Goal: Task Accomplishment & Management: Manage account settings

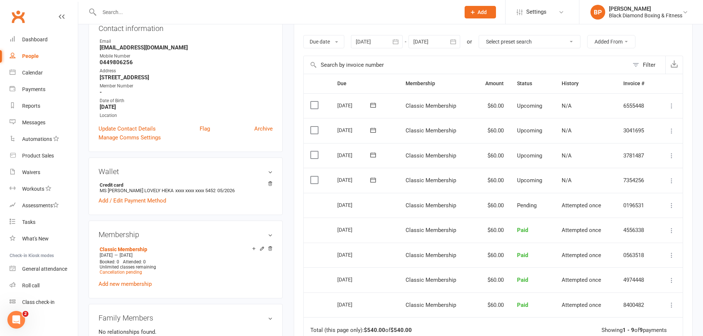
click at [185, 11] on input "text" at bounding box center [276, 12] width 358 height 10
type input "s"
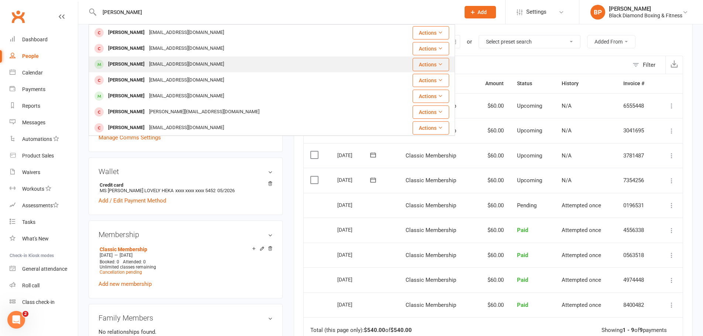
type input "[PERSON_NAME]"
click at [165, 59] on div "[EMAIL_ADDRESS][DOMAIN_NAME]" at bounding box center [186, 64] width 79 height 11
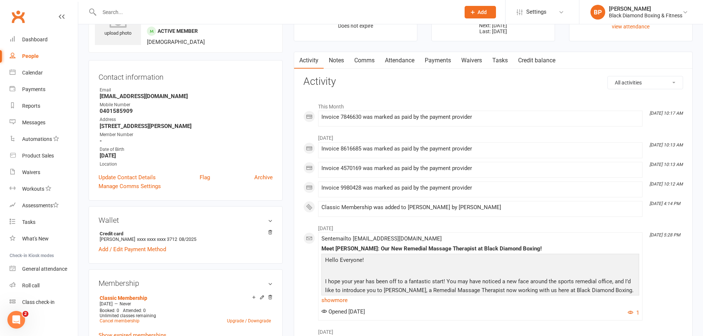
scroll to position [74, 0]
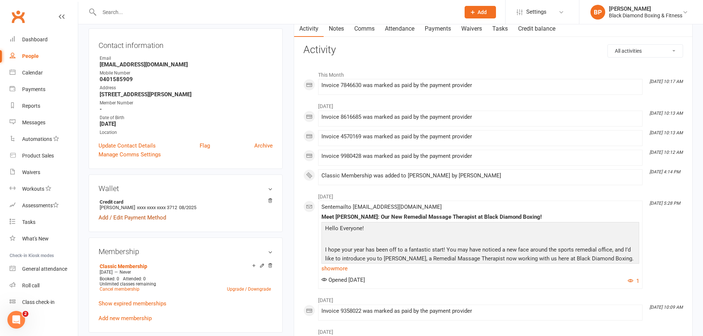
click at [163, 218] on link "Add / Edit Payment Method" at bounding box center [133, 217] width 68 height 9
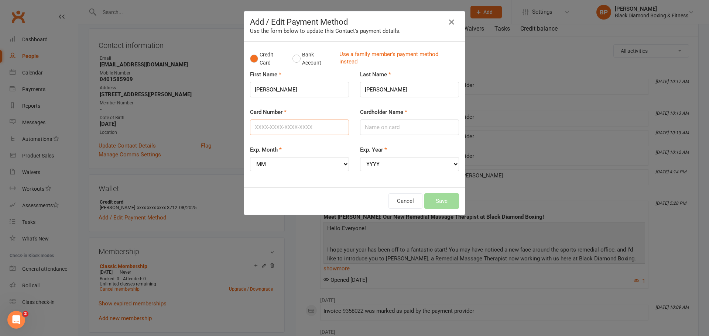
click at [328, 125] on input "Card Number" at bounding box center [299, 127] width 99 height 15
type input "[CREDIT_CARD_NUMBER]"
click at [270, 165] on select "MM 01 02 03 04 05 06 07 08 09 10 11 12" at bounding box center [299, 164] width 99 height 14
select select "07"
click at [250, 157] on select "MM 01 02 03 04 05 06 07 08 09 10 11 12" at bounding box center [299, 164] width 99 height 14
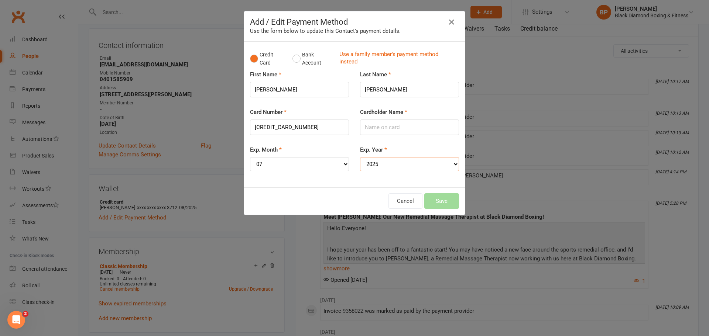
select select "2028"
click at [416, 122] on input "Cardholder Name" at bounding box center [409, 127] width 99 height 15
type input "[PERSON_NAME]"
click at [432, 196] on button "Save" at bounding box center [441, 200] width 35 height 15
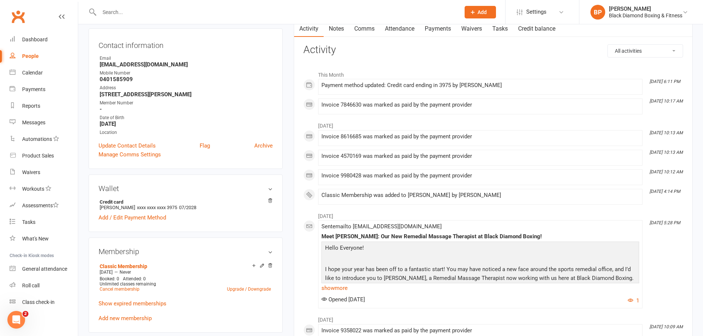
drag, startPoint x: 222, startPoint y: 13, endPoint x: 216, endPoint y: 10, distance: 6.6
click at [219, 13] on input "text" at bounding box center [276, 12] width 358 height 10
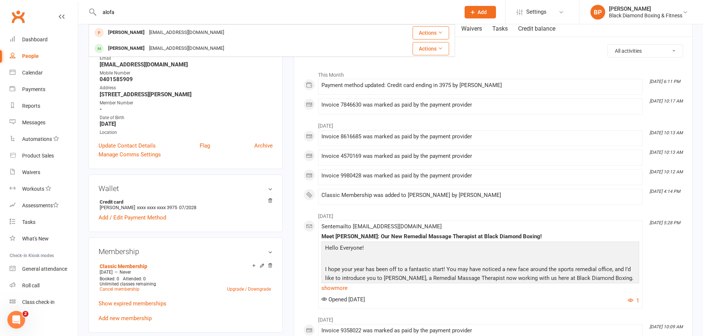
type input "alofa"
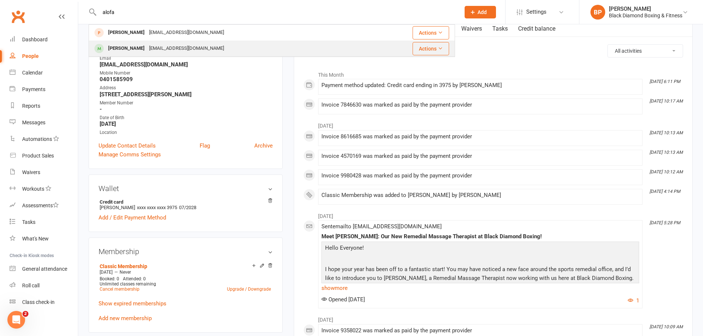
click at [216, 48] on div "[PERSON_NAME] [PERSON_NAME][EMAIL_ADDRESS][DOMAIN_NAME]" at bounding box center [229, 48] width 280 height 15
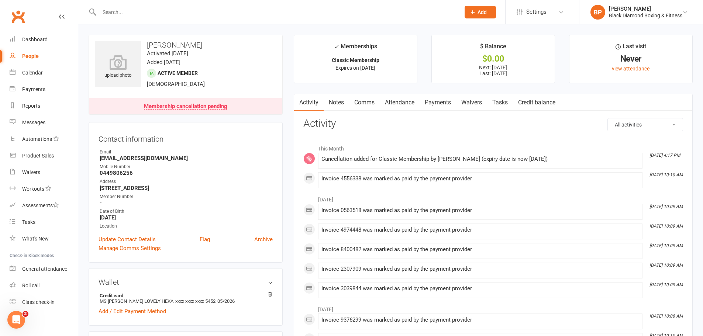
click at [432, 100] on link "Payments" at bounding box center [438, 102] width 37 height 17
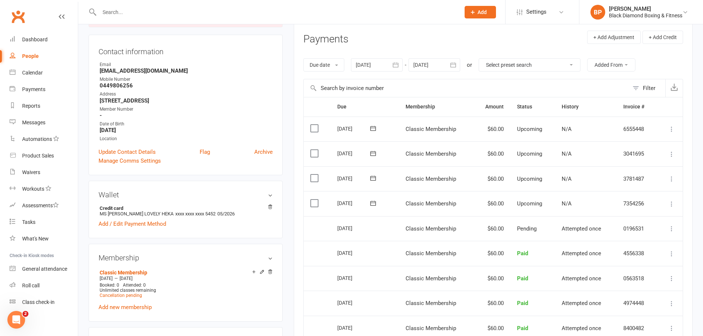
scroll to position [111, 0]
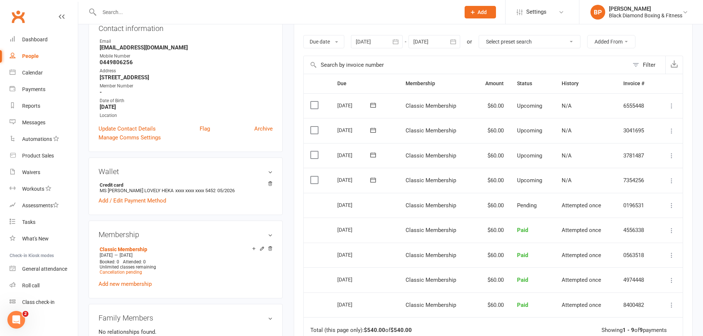
click at [675, 179] on icon at bounding box center [671, 180] width 7 height 7
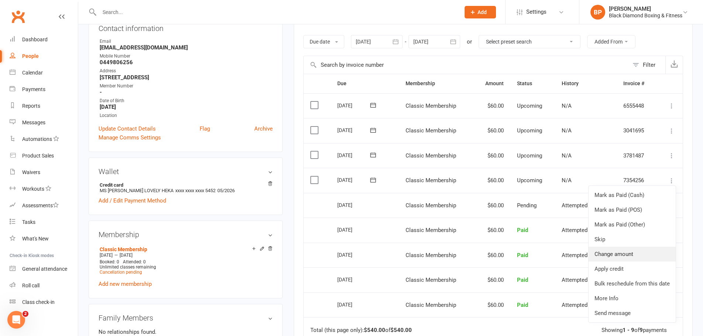
click at [615, 255] on link "Change amount" at bounding box center [632, 254] width 87 height 15
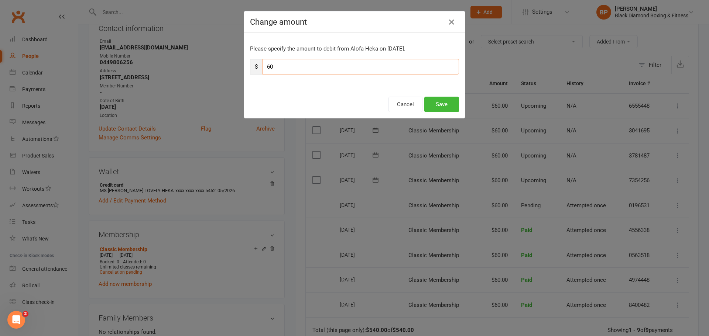
click at [264, 71] on input "60" at bounding box center [360, 66] width 197 height 15
type input "90"
click at [450, 106] on button "Save" at bounding box center [441, 104] width 35 height 15
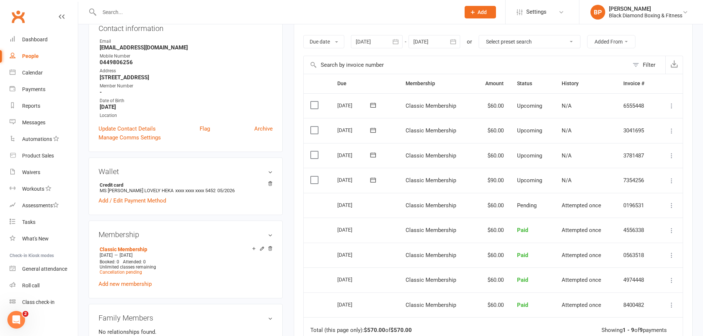
click at [671, 154] on icon at bounding box center [671, 155] width 7 height 7
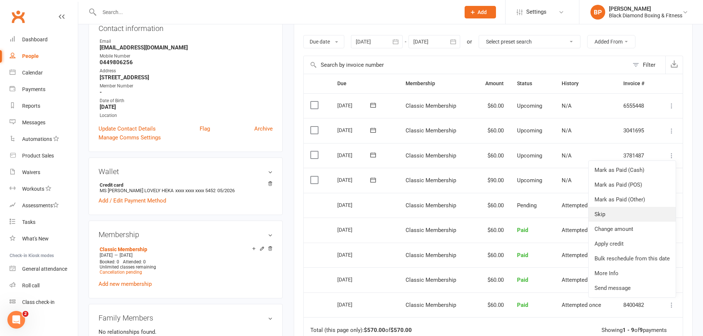
click at [633, 209] on link "Skip" at bounding box center [632, 214] width 87 height 15
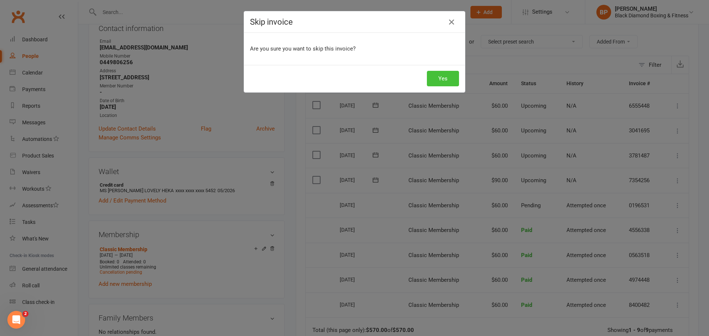
click at [444, 76] on button "Yes" at bounding box center [443, 78] width 32 height 15
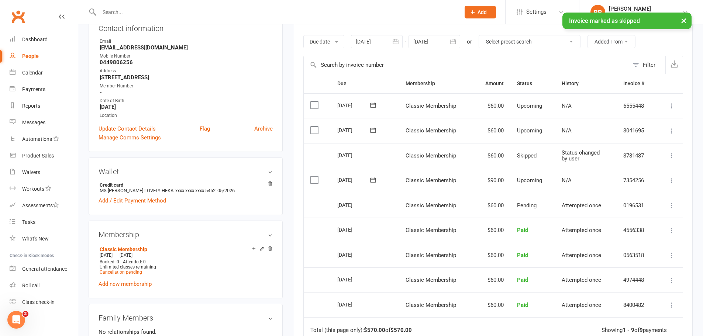
click at [670, 130] on icon at bounding box center [671, 130] width 7 height 7
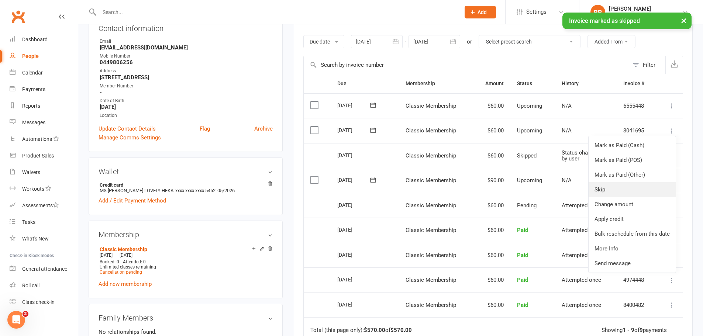
click at [610, 186] on link "Skip" at bounding box center [632, 189] width 87 height 15
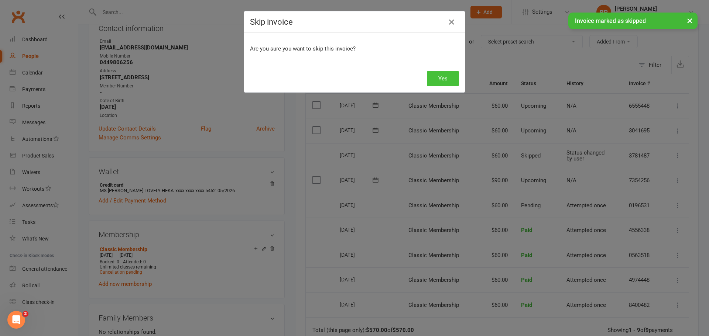
click at [443, 79] on button "Yes" at bounding box center [443, 78] width 32 height 15
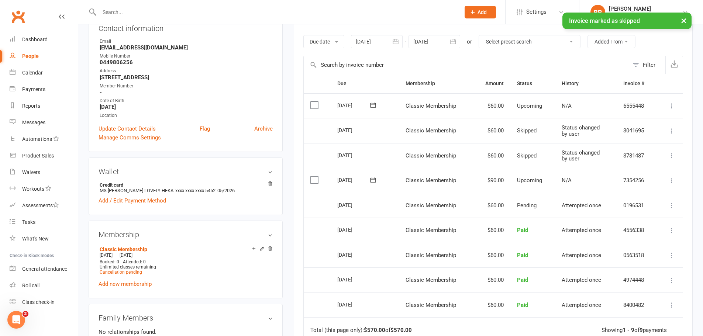
click at [671, 106] on icon at bounding box center [671, 105] width 7 height 7
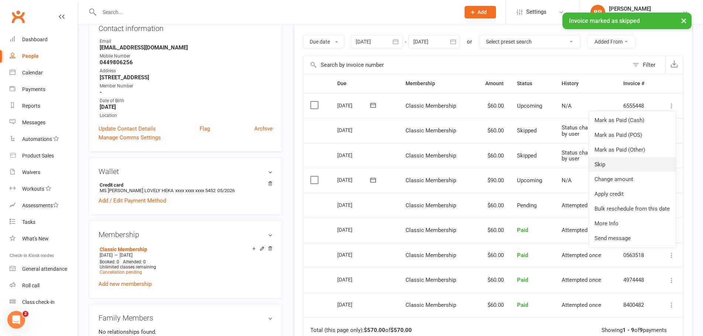
click at [619, 163] on link "Skip" at bounding box center [632, 164] width 87 height 15
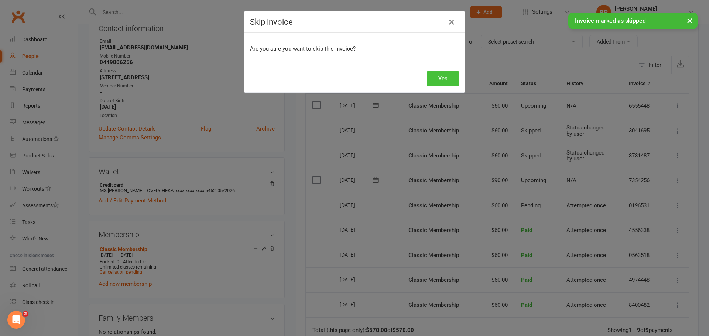
click at [452, 80] on button "Yes" at bounding box center [443, 78] width 32 height 15
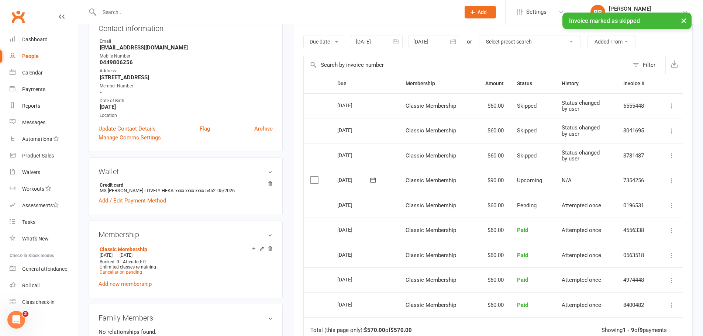
click at [289, 11] on input "text" at bounding box center [276, 12] width 358 height 10
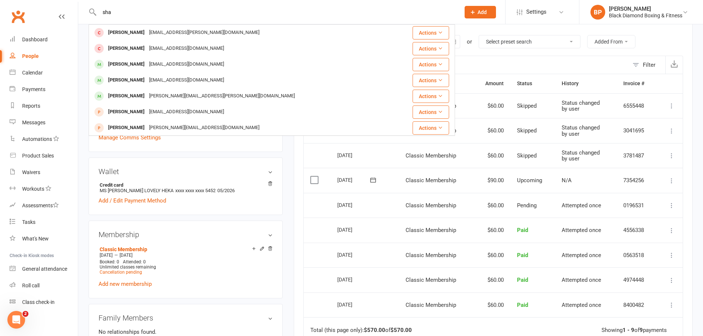
click at [268, 9] on input "sha" at bounding box center [276, 12] width 358 height 10
type input "s"
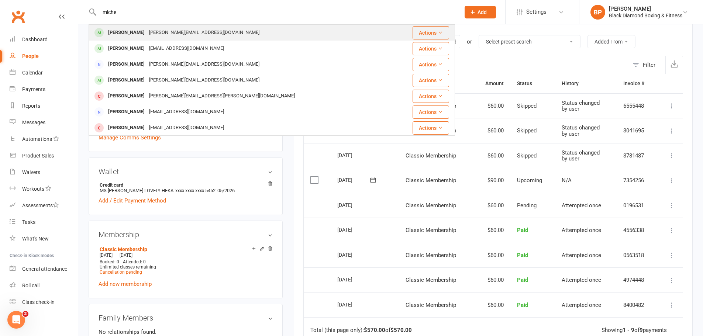
type input "miche"
click at [180, 36] on div "[PERSON_NAME][EMAIL_ADDRESS][DOMAIN_NAME]" at bounding box center [204, 32] width 115 height 11
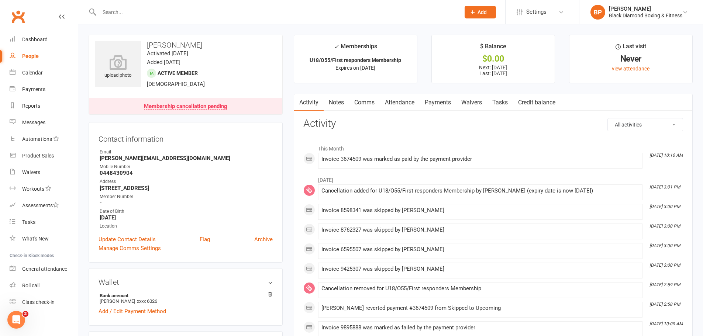
click at [448, 101] on link "Payments" at bounding box center [438, 102] width 37 height 17
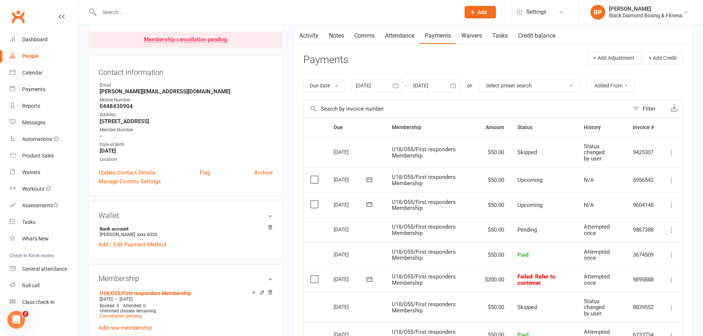
scroll to position [74, 0]
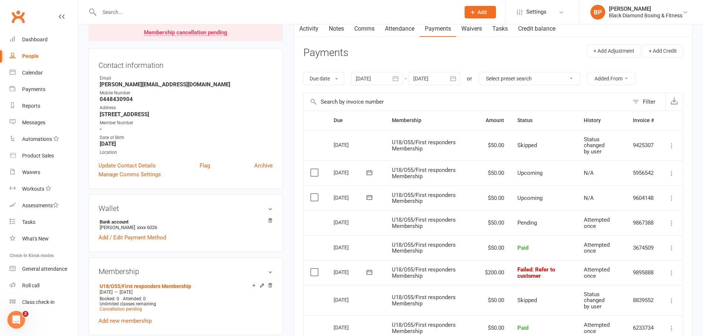
click at [673, 172] on icon at bounding box center [671, 173] width 7 height 7
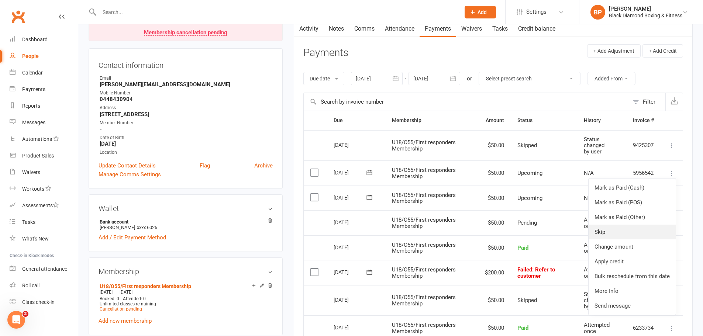
click at [616, 232] on link "Skip" at bounding box center [632, 232] width 87 height 15
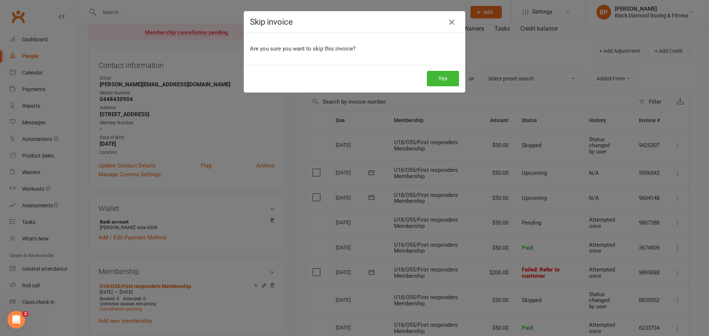
click at [451, 20] on icon "button" at bounding box center [451, 22] width 9 height 9
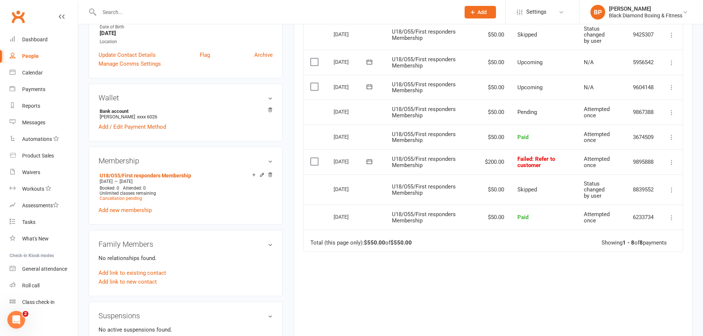
scroll to position [37, 0]
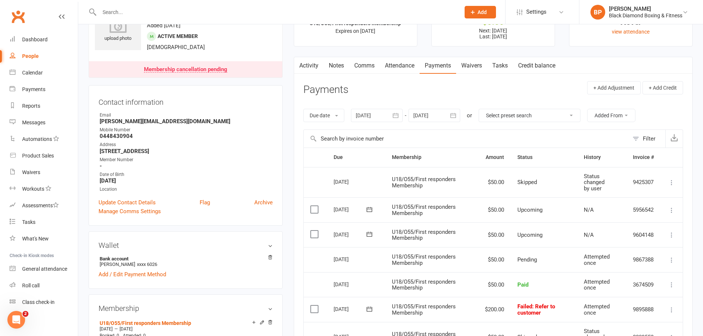
click at [673, 210] on icon at bounding box center [671, 210] width 7 height 7
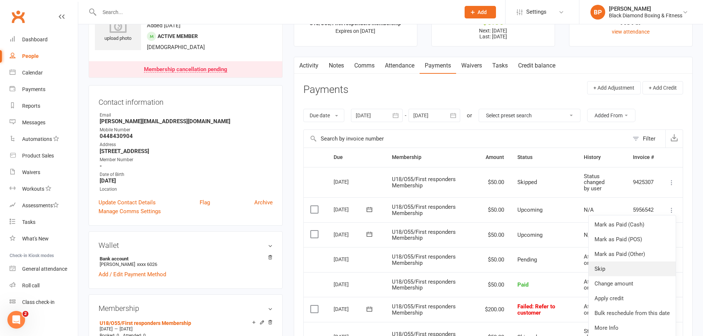
click at [617, 265] on link "Skip" at bounding box center [632, 269] width 87 height 15
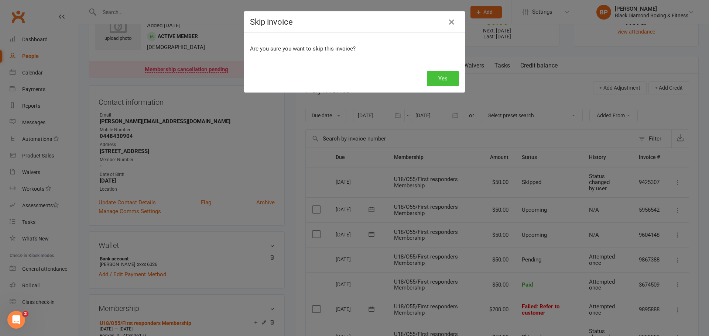
click at [437, 77] on button "Yes" at bounding box center [443, 78] width 32 height 15
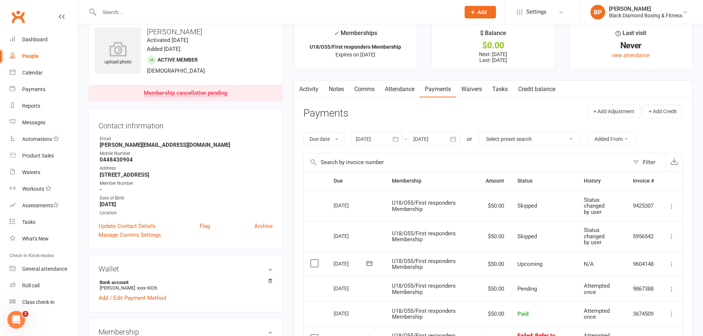
scroll to position [0, 0]
